Goal: Contribute content

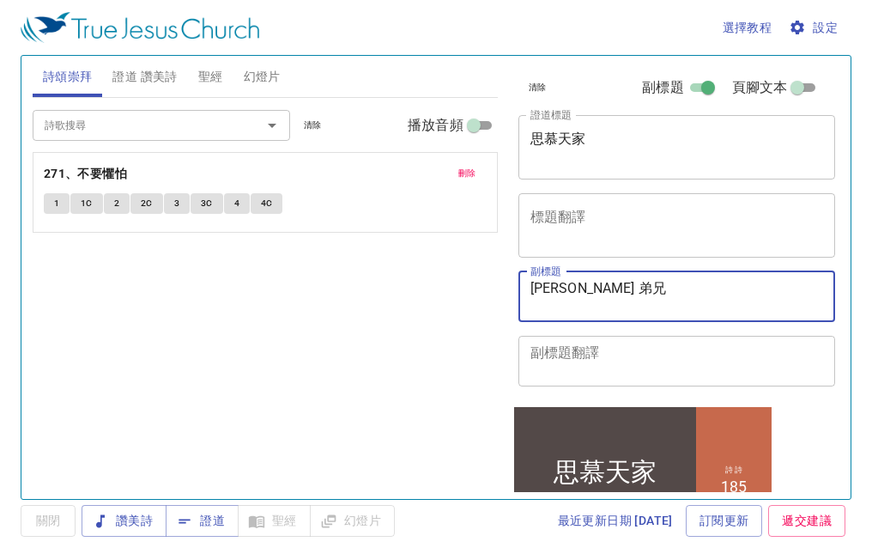
drag, startPoint x: 614, startPoint y: 286, endPoint x: 496, endPoint y: 302, distance: 118.8
click at [496, 302] on div "詩頌崇拜 證道 讚美詩 聖經 幻燈片 詩歌搜尋 詩歌搜尋 清除 播放音頻 刪除 271、不要懼怕 1 1C 2 2C 3 3C 4 4C 詩歌搜尋 詩歌搜尋 …" at bounding box center [436, 270] width 821 height 443
click at [496, 302] on div "詩歌搜尋 詩歌搜尋 清除 播放音頻 刪除 271、不要懼怕 1 1C 2 2C 3 3C 4 4C" at bounding box center [265, 291] width 465 height 386
drag, startPoint x: 496, startPoint y: 302, endPoint x: 489, endPoint y: 312, distance: 12.2
click at [495, 303] on div "詩歌搜尋 詩歌搜尋 清除 播放音頻 刪除 271、不要懼怕 1 1C 2 2C 3 3C 4 4C" at bounding box center [265, 291] width 465 height 386
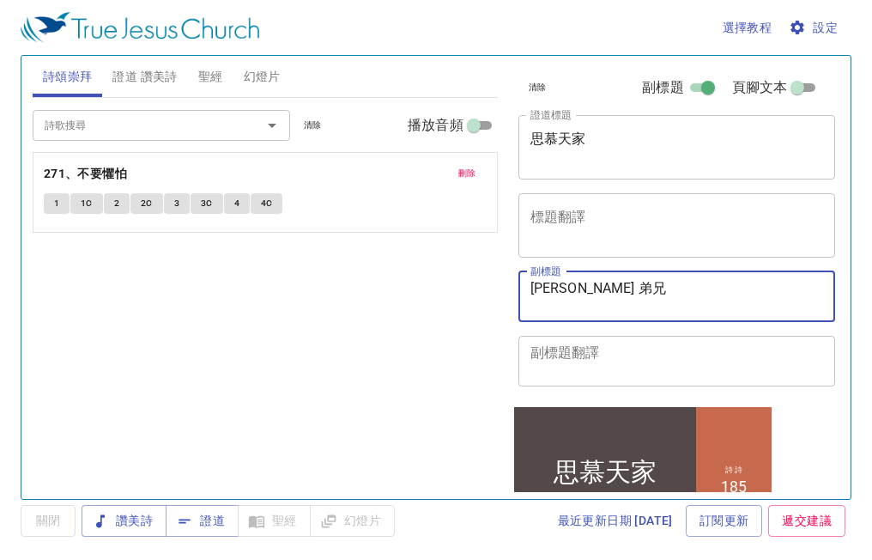
drag, startPoint x: 593, startPoint y: 289, endPoint x: 526, endPoint y: 302, distance: 68.2
click at [526, 302] on div "[PERSON_NAME] 弟兄 x 副標題" at bounding box center [678, 296] width 318 height 51
click at [159, 77] on span "證道 讚美詩" at bounding box center [144, 76] width 64 height 21
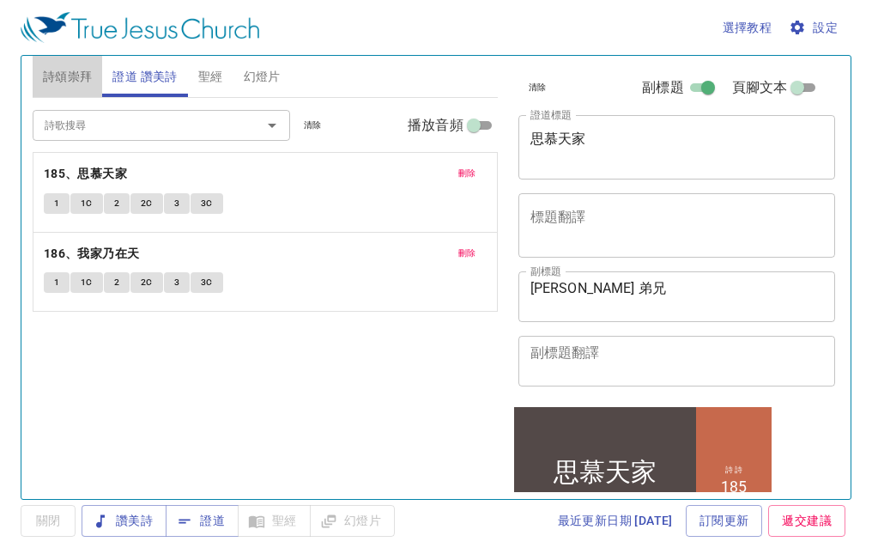
click at [80, 79] on span "詩頌崇拜" at bounding box center [68, 76] width 50 height 21
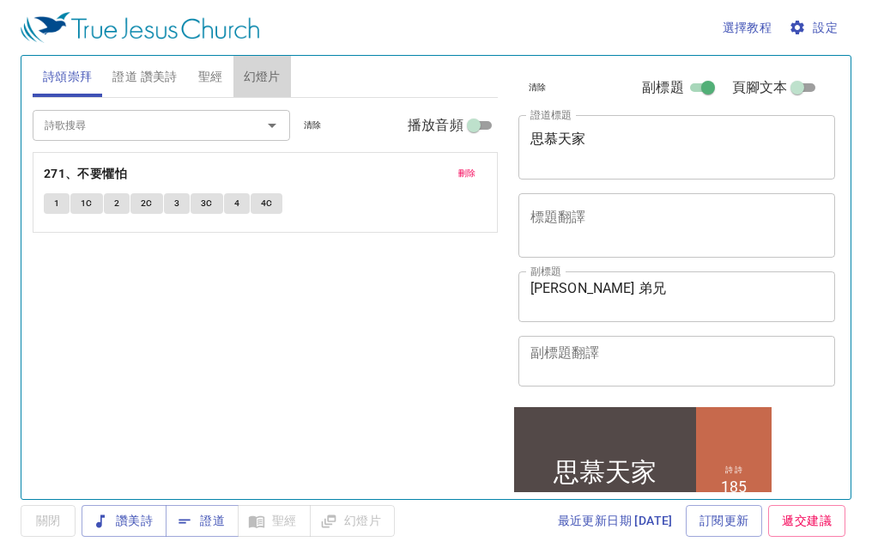
click at [262, 73] on span "幻燈片" at bounding box center [262, 76] width 37 height 21
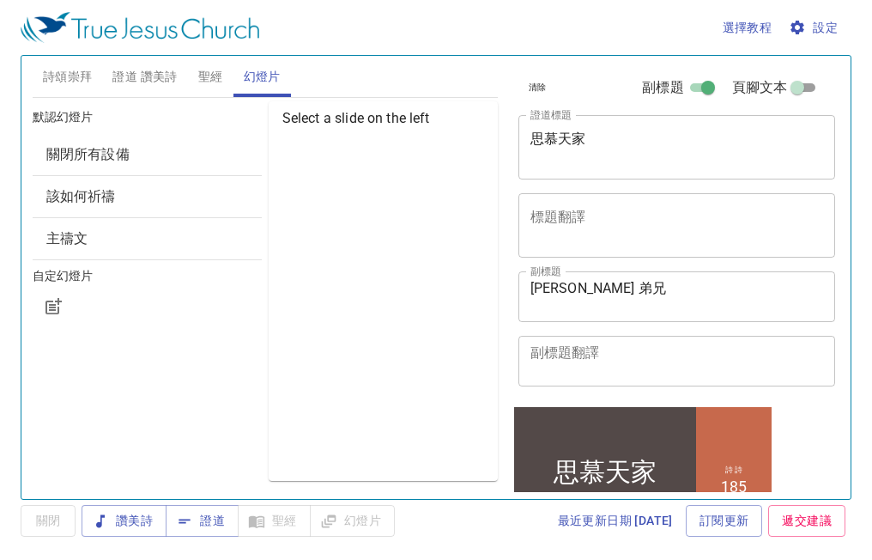
click at [139, 201] on span "該如何祈禱" at bounding box center [147, 196] width 202 height 21
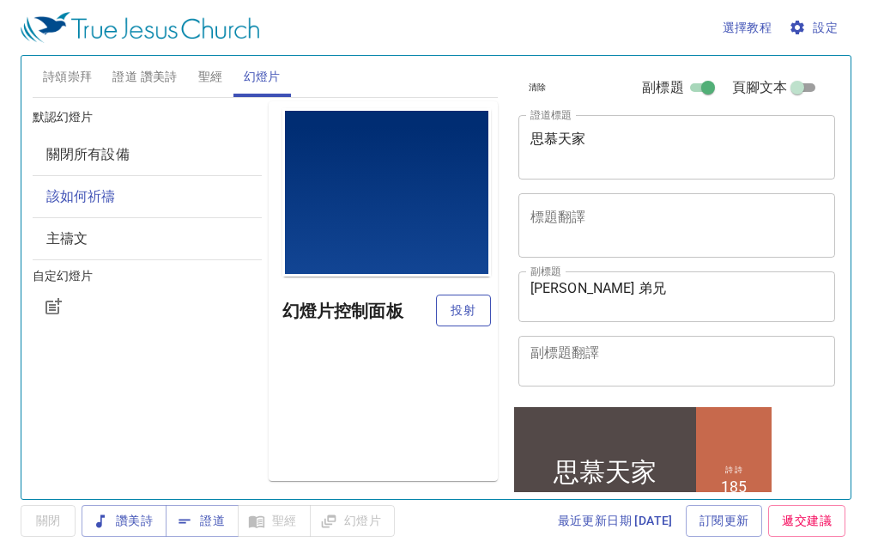
click at [454, 313] on span "投射" at bounding box center [463, 310] width 27 height 21
click at [436, 313] on h6 "幻燈片控制面板" at bounding box center [359, 310] width 154 height 27
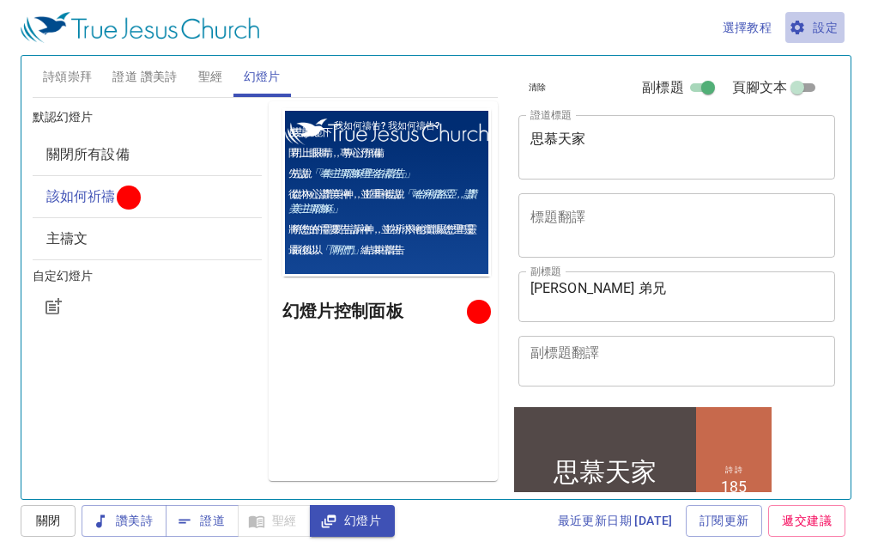
click at [810, 26] on span "設定" at bounding box center [815, 27] width 46 height 21
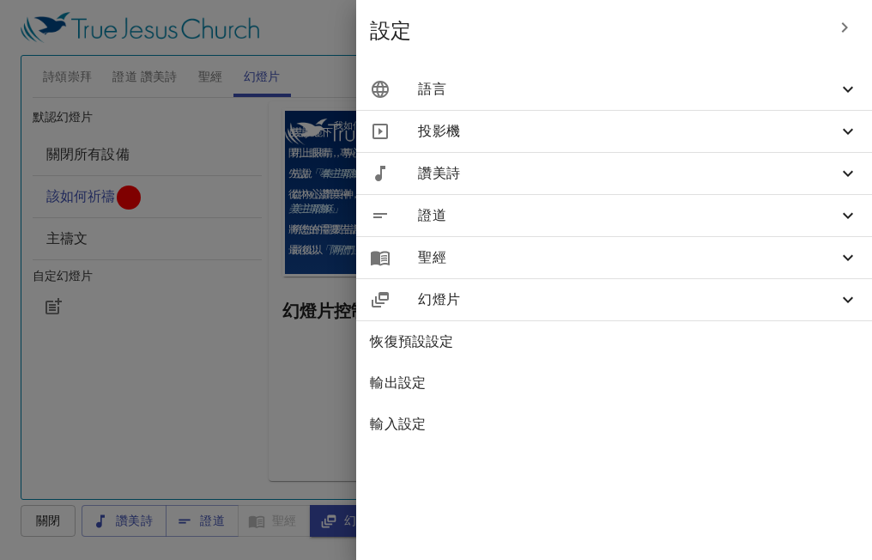
click at [741, 89] on span "語言" at bounding box center [628, 89] width 420 height 21
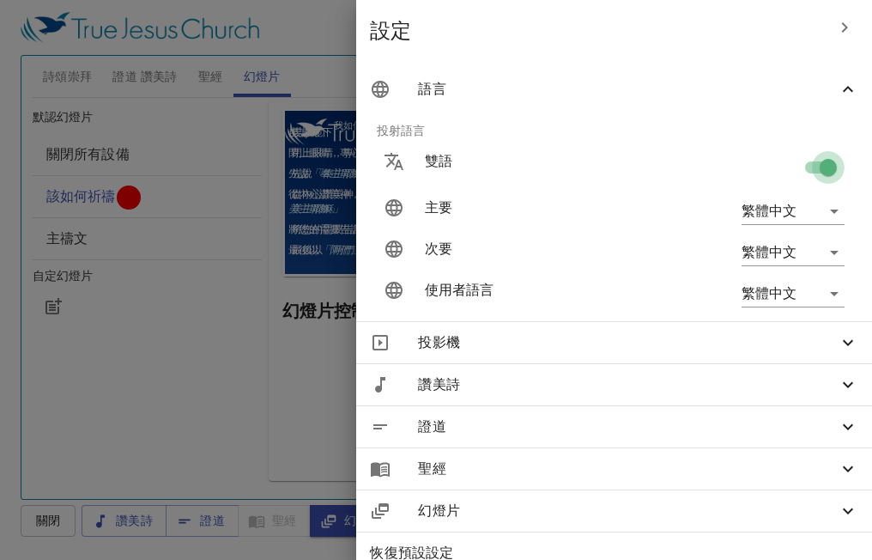
click at [793, 167] on input "checkbox" at bounding box center [829, 171] width 98 height 33
checkbox input "false"
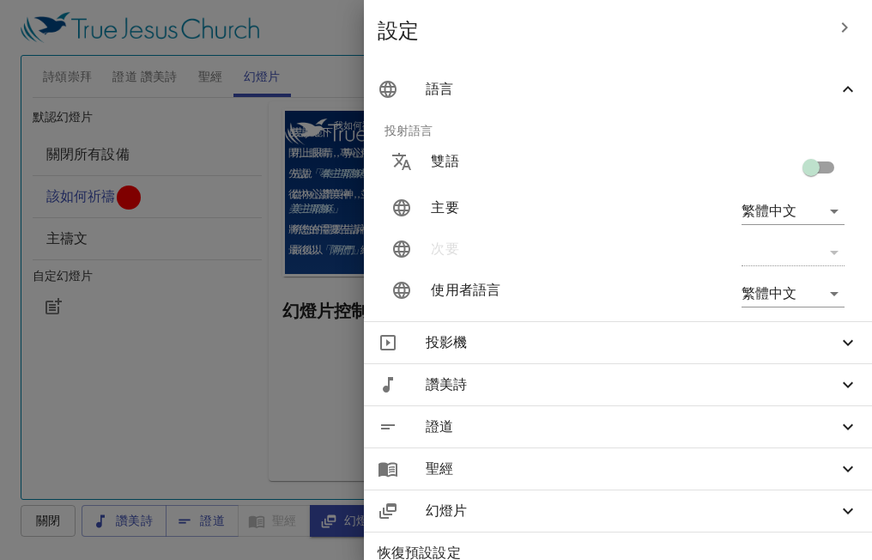
click at [325, 76] on div at bounding box center [436, 280] width 872 height 560
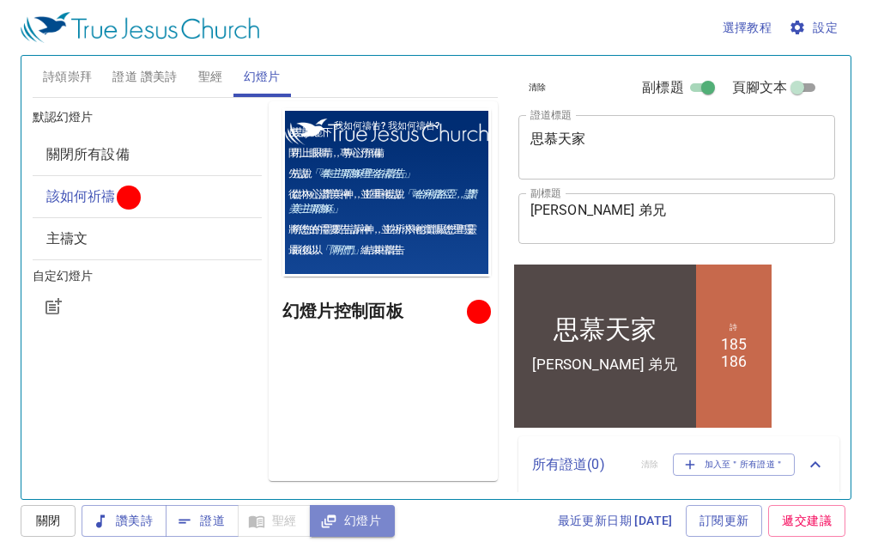
click at [0, 0] on span "幻燈片" at bounding box center [0, 0] width 0 height 0
click at [40, 108] on h6 "默認幻燈片" at bounding box center [147, 117] width 229 height 19
drag, startPoint x: 40, startPoint y: 108, endPoint x: 17, endPoint y: 90, distance: 29.4
click at [17, 90] on div "選擇教程 設定 詩頌崇拜 證道 讚美詩 聖經 幻燈片 詩歌搜尋 詩歌搜尋 清除 播放音頻 刪除 271、不要懼怕 1 1C 2 2C 3 3C 4 4C 詩歌…" at bounding box center [436, 280] width 872 height 560
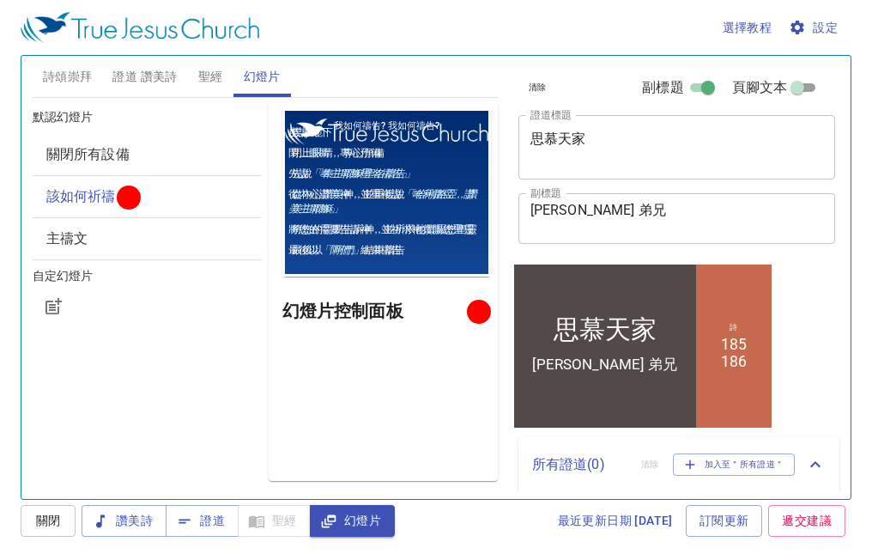
click at [17, 90] on div "選擇教程 設定 詩頌崇拜 證道 讚美詩 聖經 幻燈片 詩歌搜尋 詩歌搜尋 清除 播放音頻 刪除 271、不要懼怕 1 1C 2 2C 3 3C 4 4C 詩歌…" at bounding box center [436, 280] width 872 height 560
click at [65, 76] on span "詩頌崇拜" at bounding box center [68, 76] width 50 height 21
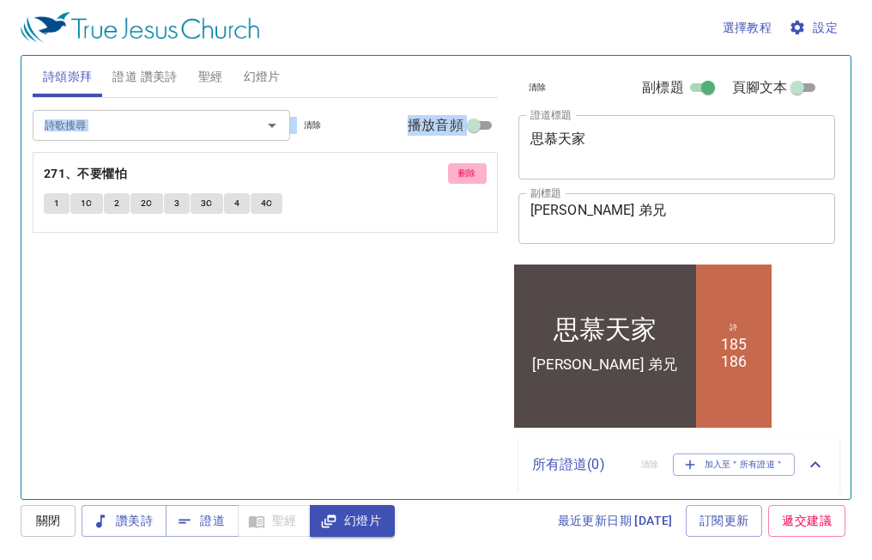
click at [468, 177] on span "刪除" at bounding box center [467, 173] width 18 height 15
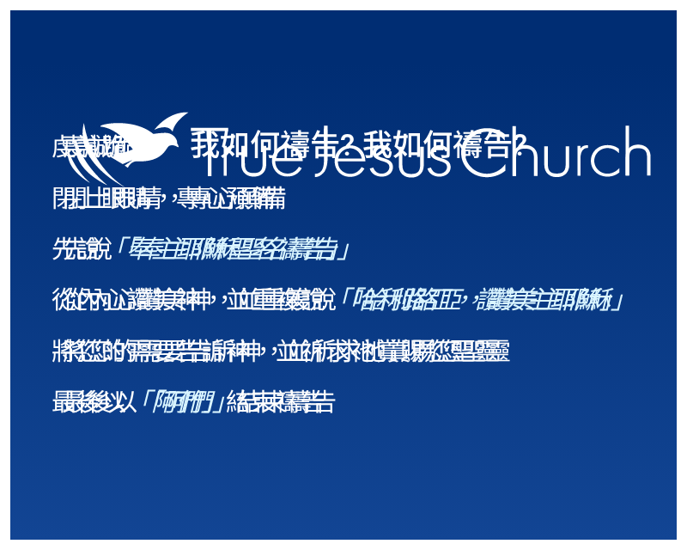
drag, startPoint x: 0, startPoint y: 0, endPoint x: 304, endPoint y: 499, distance: 584.2
click at [304, 499] on div at bounding box center [343, 515] width 687 height 69
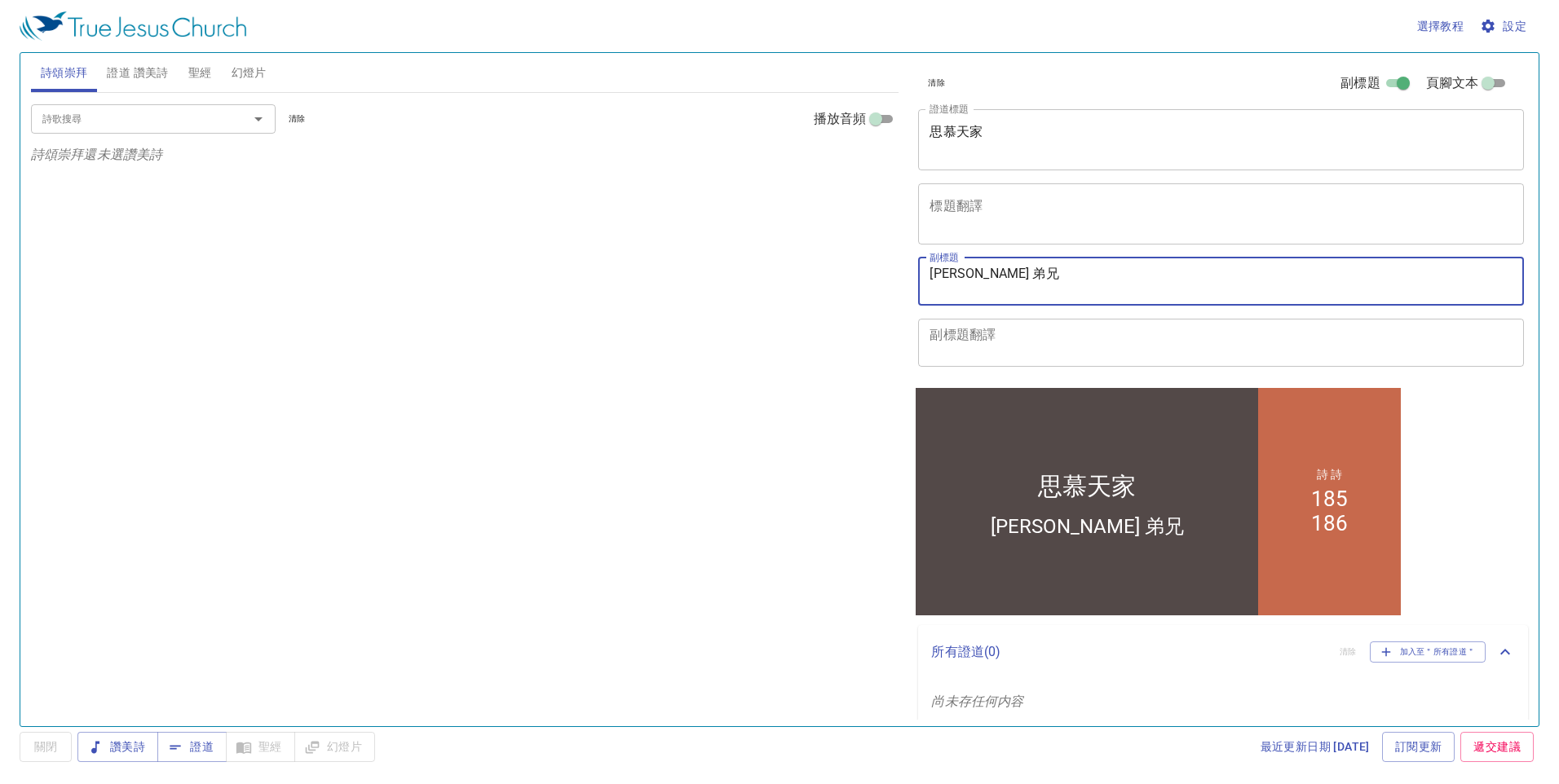
drag, startPoint x: 983, startPoint y: 271, endPoint x: 903, endPoint y: 281, distance: 80.6
click at [903, 281] on div "詩頌崇拜 證道 讚美詩 聖經 幻燈片 詩歌搜尋 詩歌搜尋 清除 播放音頻 詩頌崇拜還未選讚美詩 詩歌搜尋 詩歌搜尋 清除 播放音頻 刪除 185、思慕天家 1…" at bounding box center [780, 383] width 1510 height 673
type textarea "l"
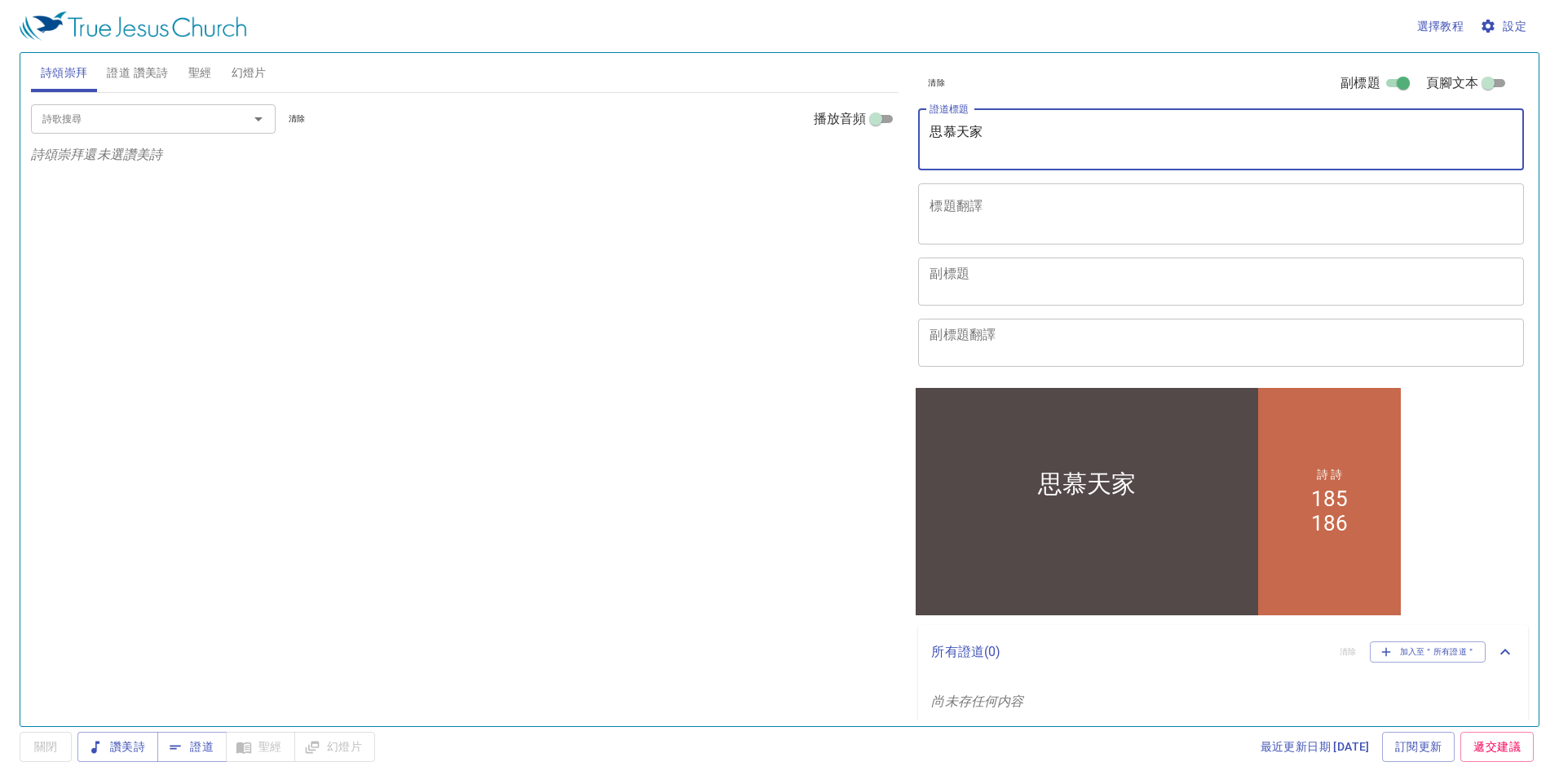
drag, startPoint x: 1008, startPoint y: 131, endPoint x: 884, endPoint y: 116, distance: 124.9
click at [884, 116] on div "詩頌崇拜 證道 讚美詩 聖經 幻燈片 詩歌搜尋 詩歌搜尋 清除 播放音頻 詩頌崇拜還未選讚美詩 詩歌搜尋 詩歌搜尋 清除 播放音頻 刪除 185、思慕天家 1…" at bounding box center [780, 383] width 1510 height 673
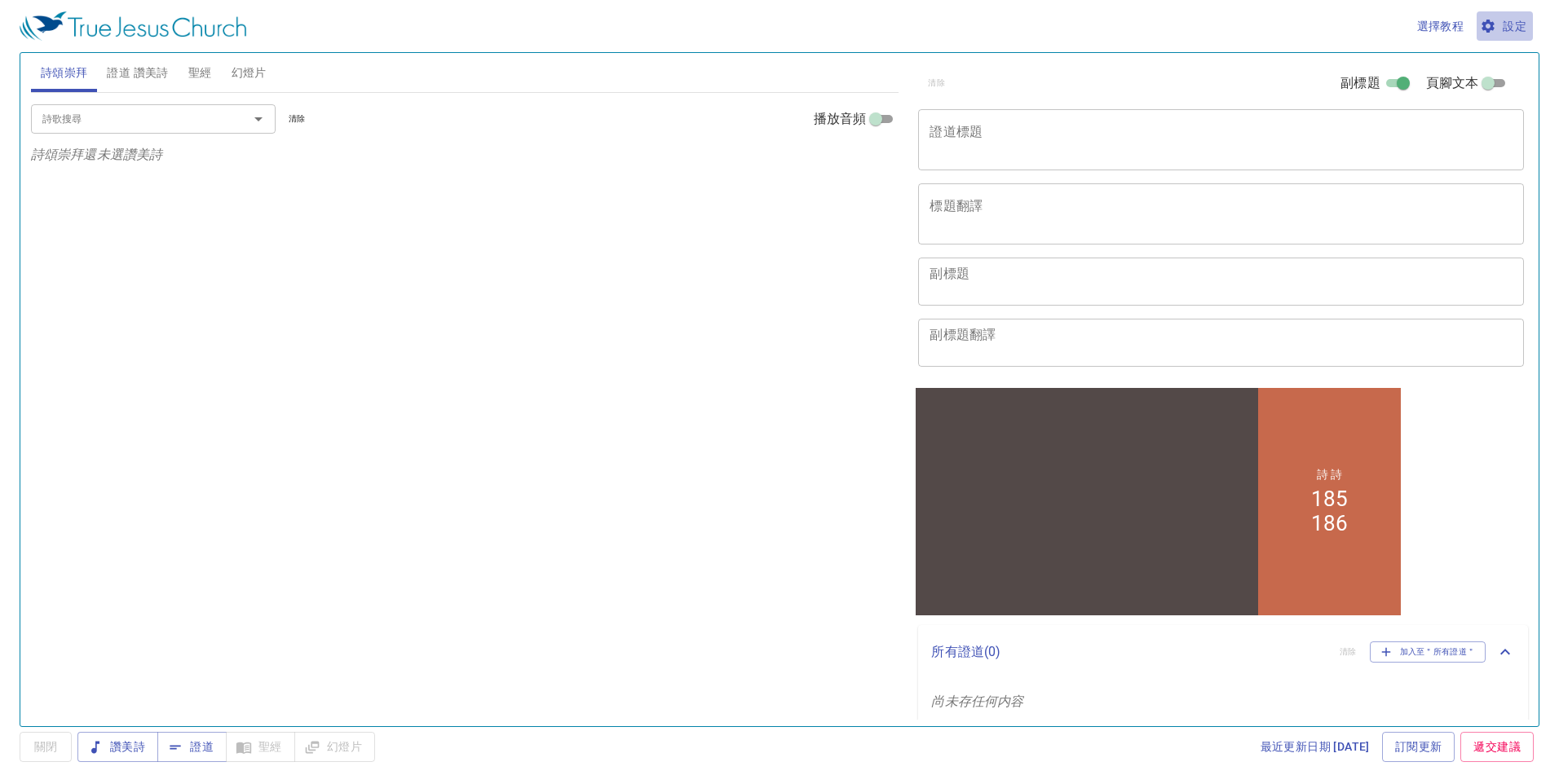
click at [1510, 20] on span "設定" at bounding box center [1505, 26] width 44 height 20
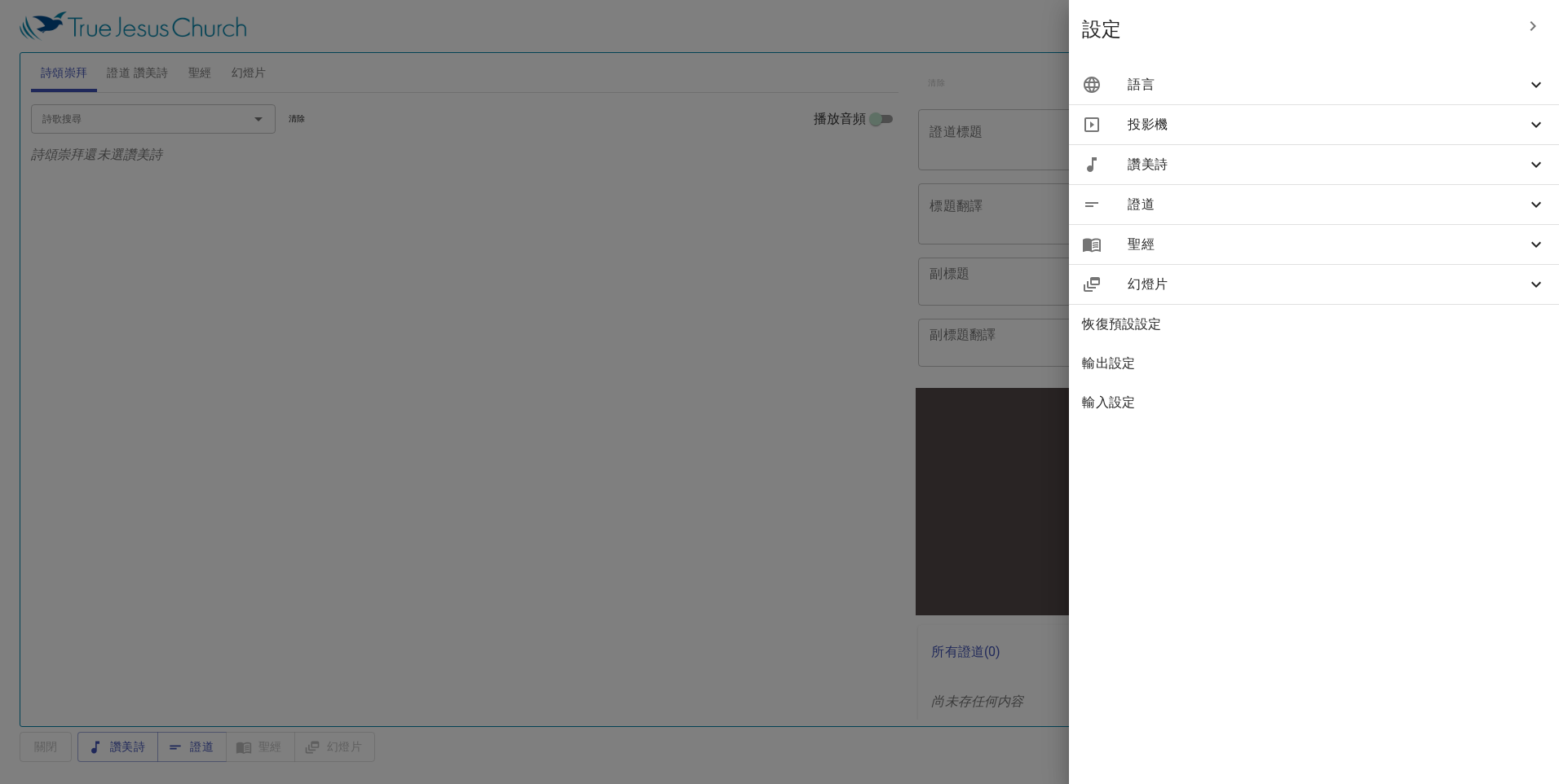
click at [1534, 83] on icon at bounding box center [1535, 84] width 20 height 20
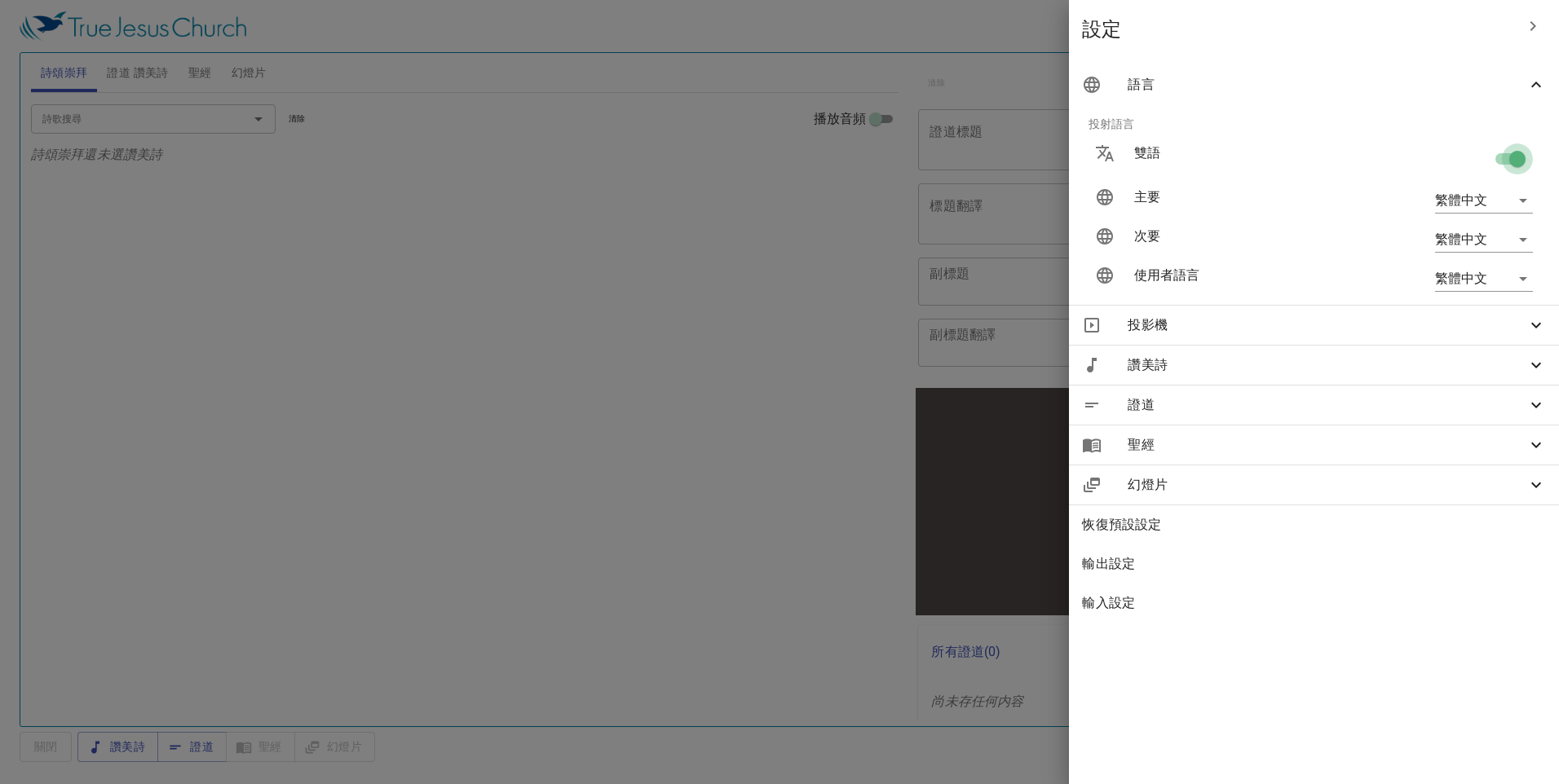
click at [1502, 160] on input "checkbox" at bounding box center [1517, 162] width 93 height 31
checkbox input "false"
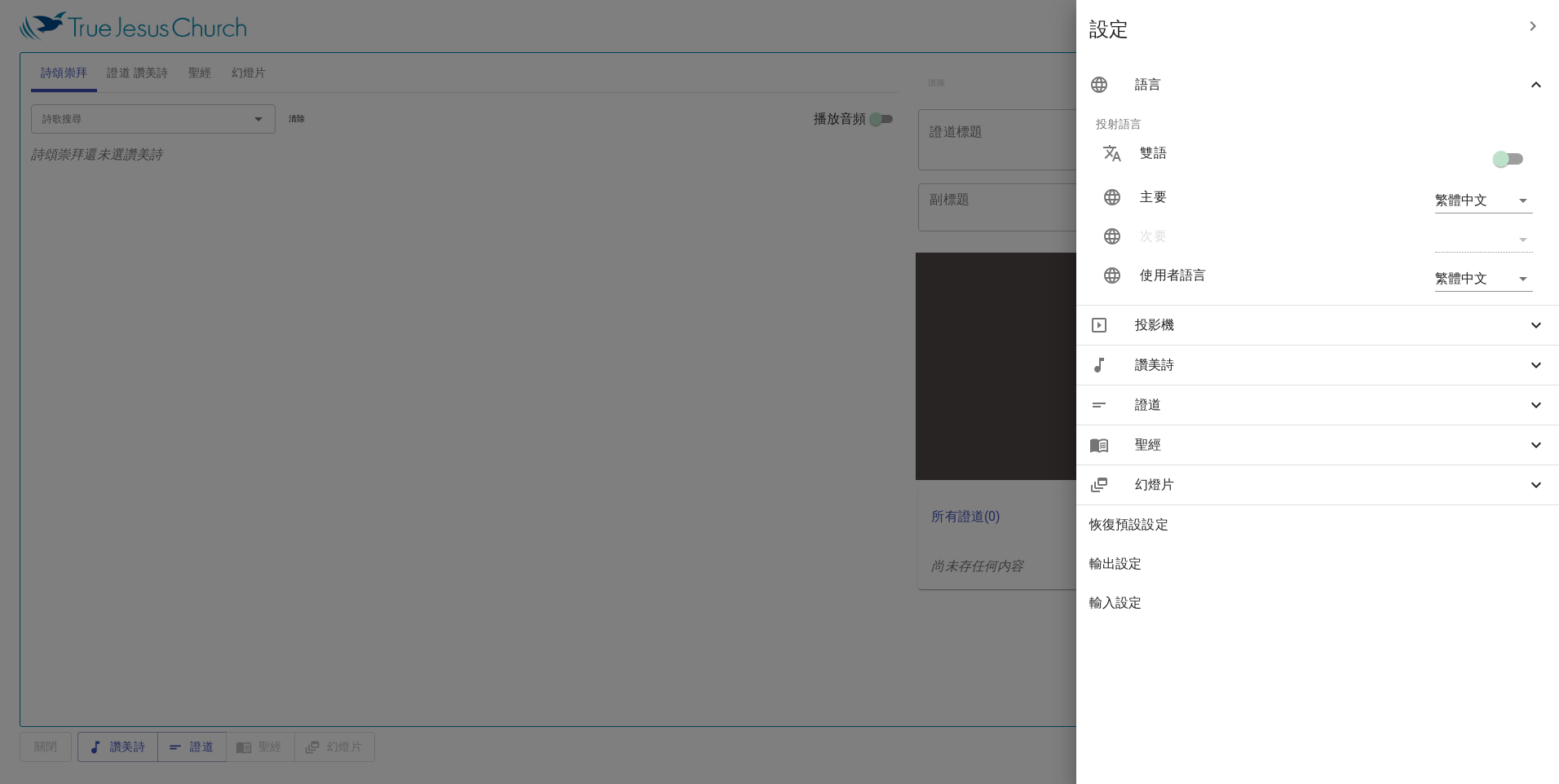
click at [0, 0] on div at bounding box center [0, 0] width 0 height 0
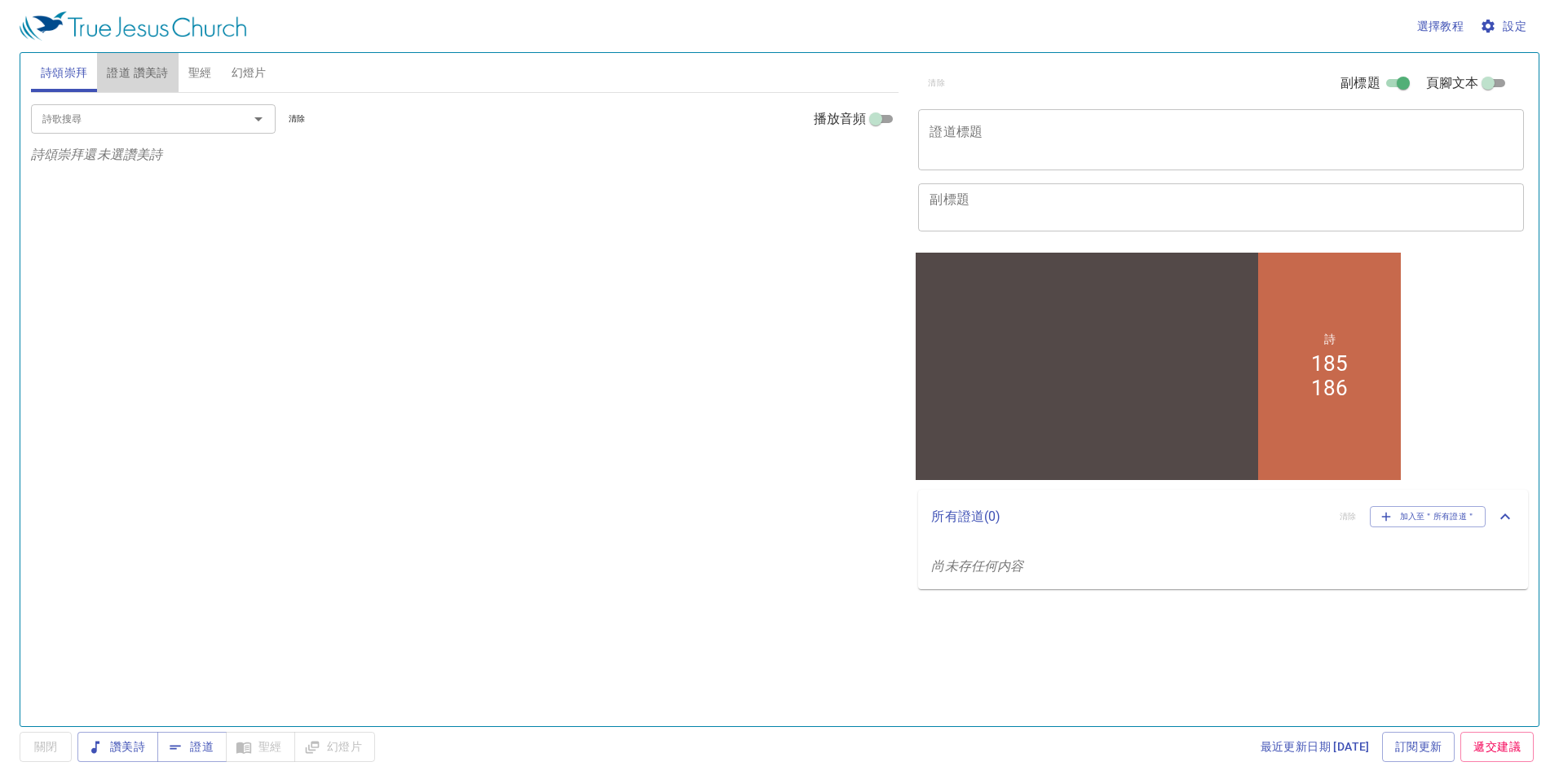
click at [149, 74] on span "證道 讚美詩" at bounding box center [137, 72] width 61 height 20
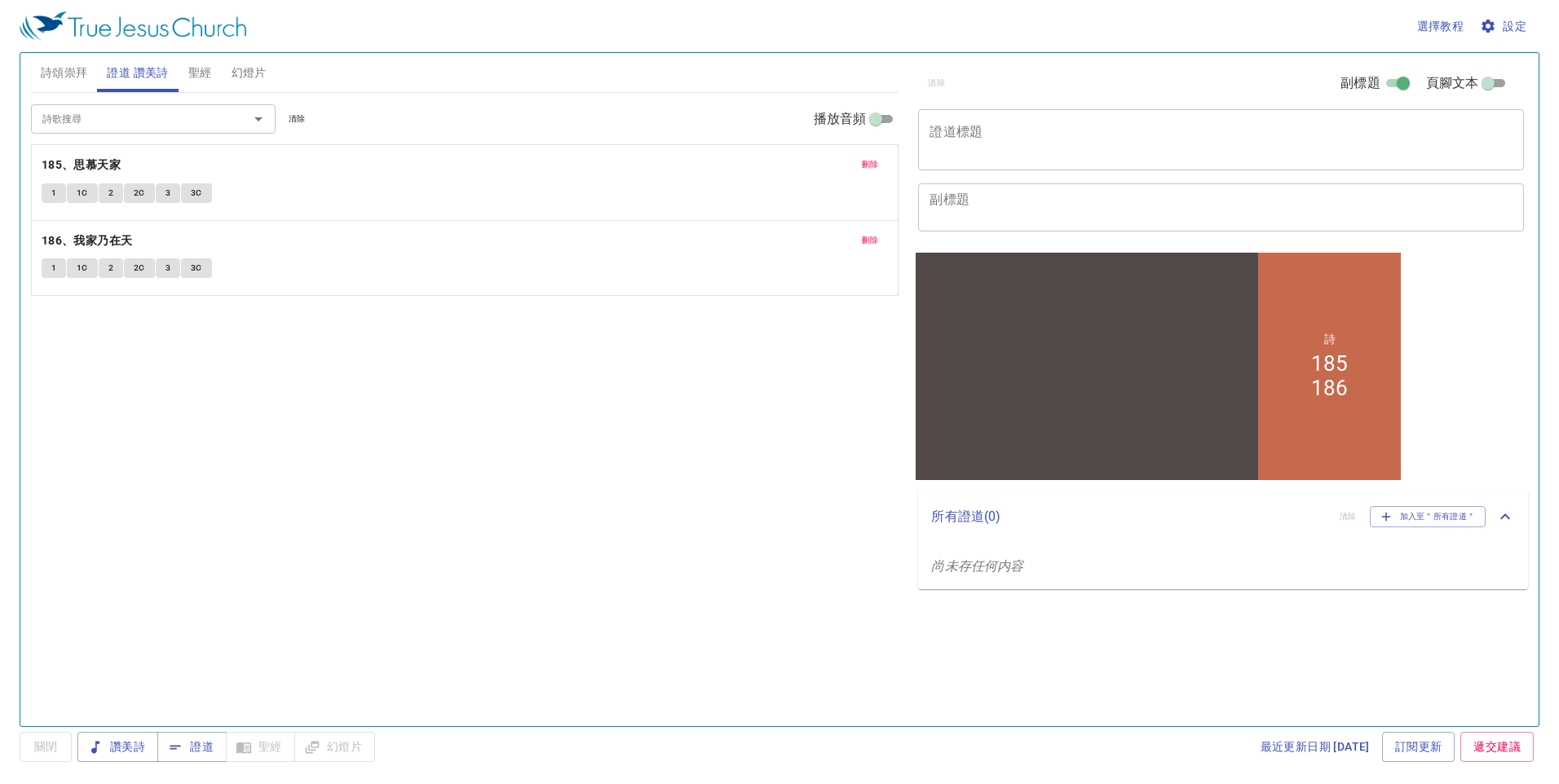
click at [872, 163] on span "刪除" at bounding box center [871, 164] width 17 height 14
click at [967, 202] on textarea "副標題" at bounding box center [1221, 207] width 583 height 31
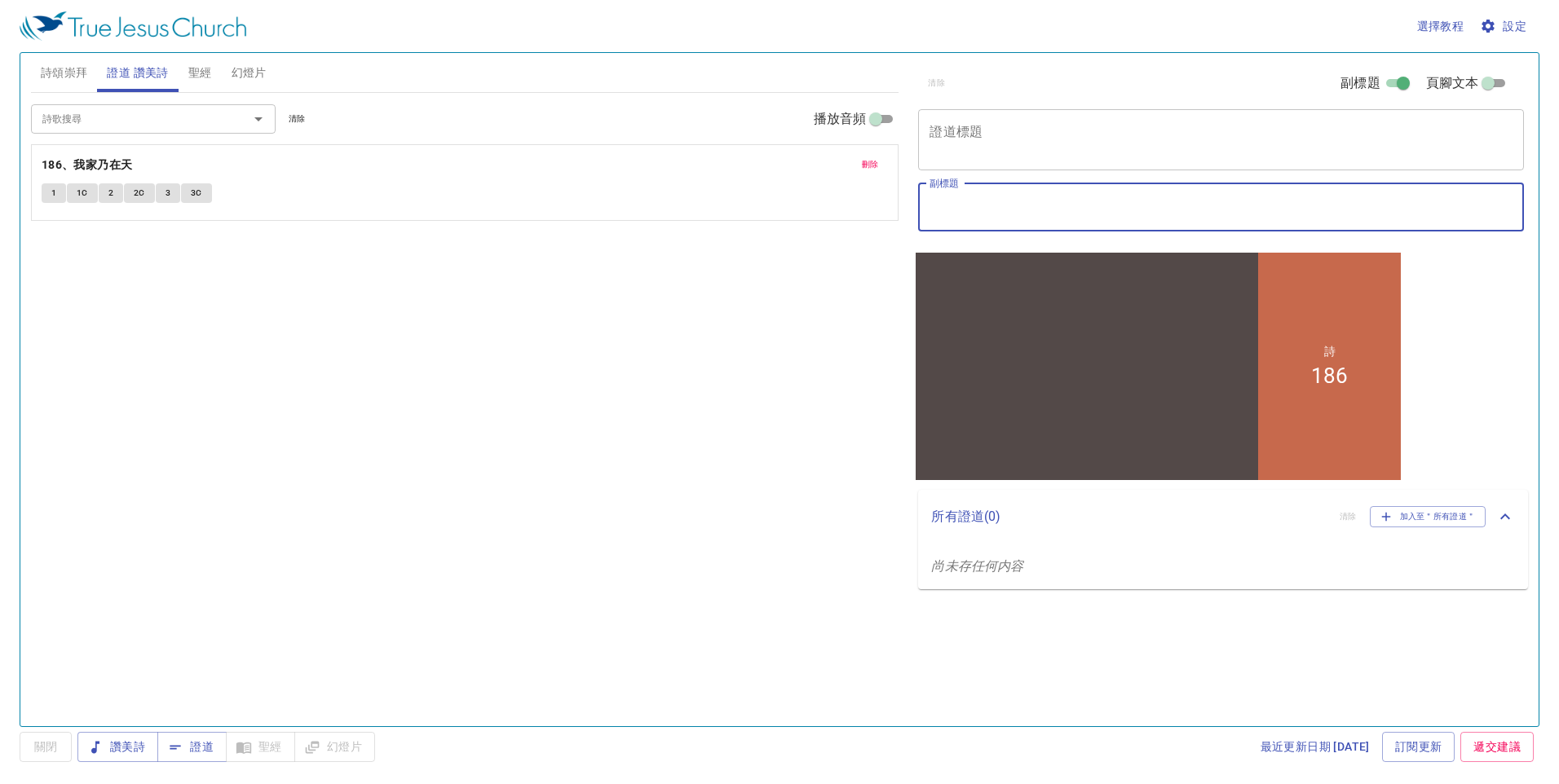
type textarea "r"
type textarea "n"
type textarea "林若山 傳道"
click at [1080, 141] on textarea "證道標題" at bounding box center [1221, 140] width 583 height 31
